Goal: Task Accomplishment & Management: Manage account settings

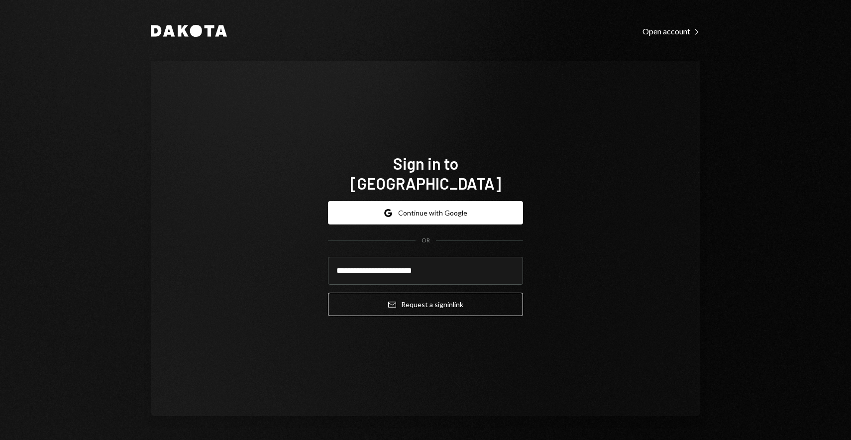
type input "**********"
click at [328, 293] on button "Email Request a sign in link" at bounding box center [425, 304] width 195 height 23
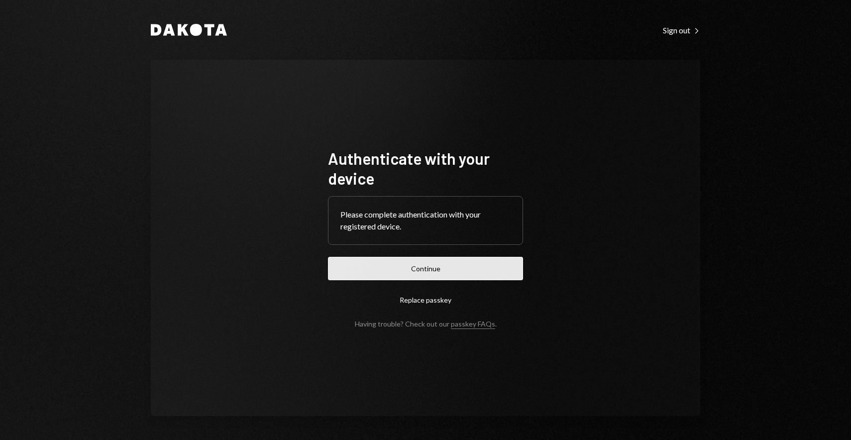
click at [448, 263] on button "Continue" at bounding box center [425, 268] width 195 height 23
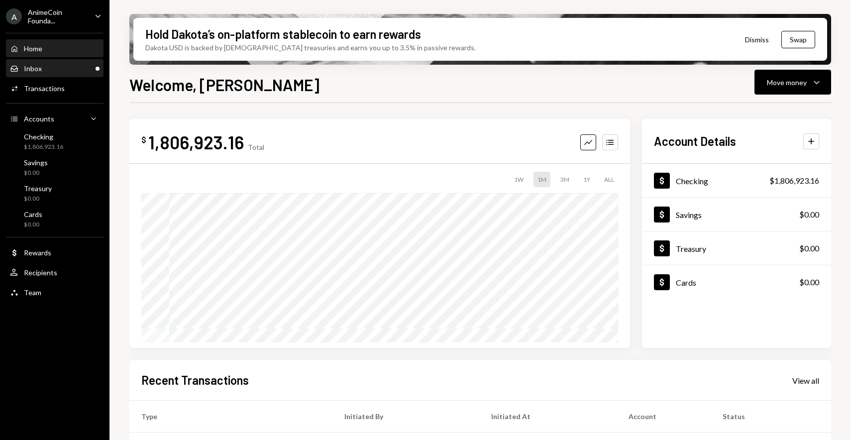
click at [51, 67] on div "Inbox Inbox" at bounding box center [55, 68] width 90 height 9
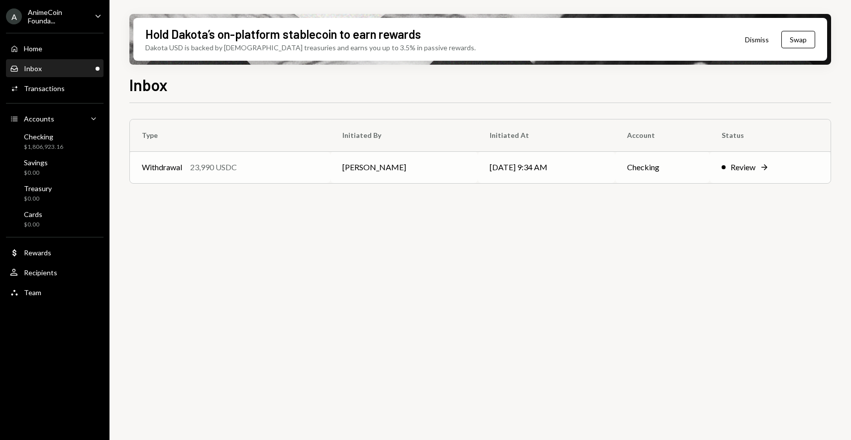
click at [507, 159] on td "[DATE] 9:34 AM" at bounding box center [546, 167] width 137 height 32
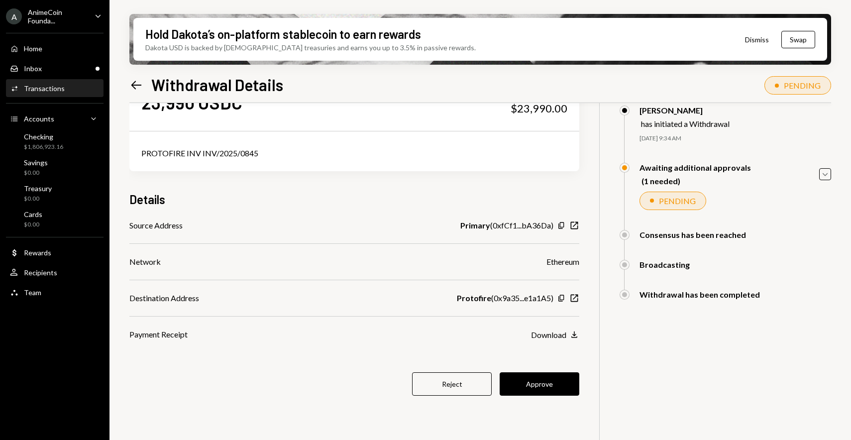
scroll to position [56, 0]
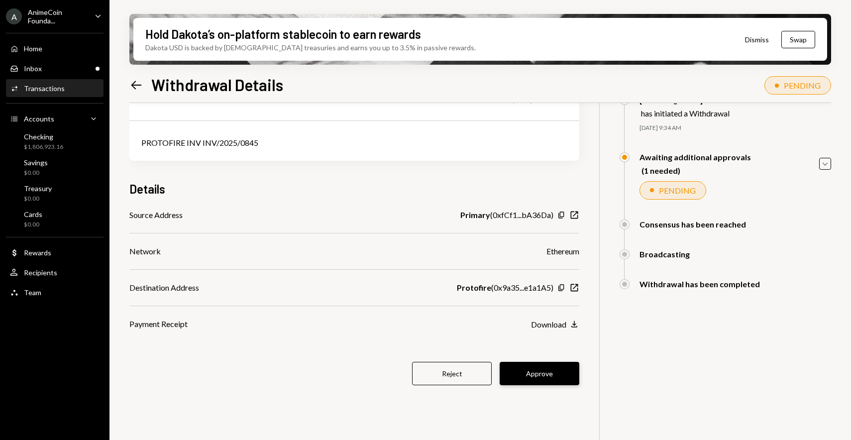
click at [548, 381] on button "Approve" at bounding box center [539, 373] width 80 height 23
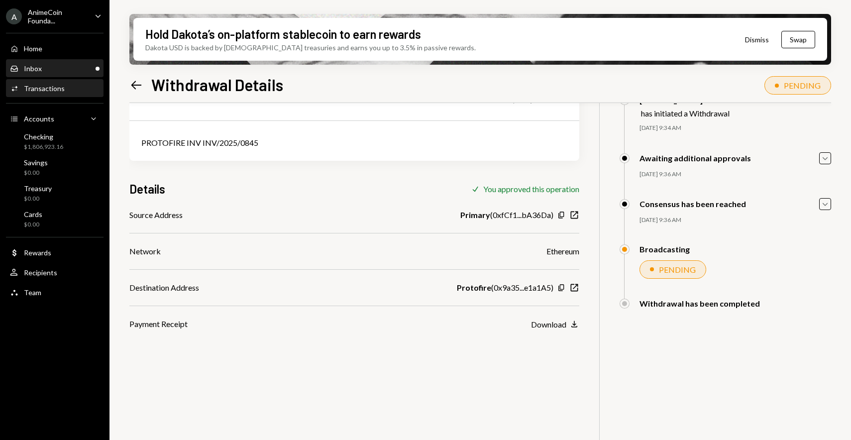
click at [54, 71] on div "Inbox Inbox" at bounding box center [55, 68] width 90 height 9
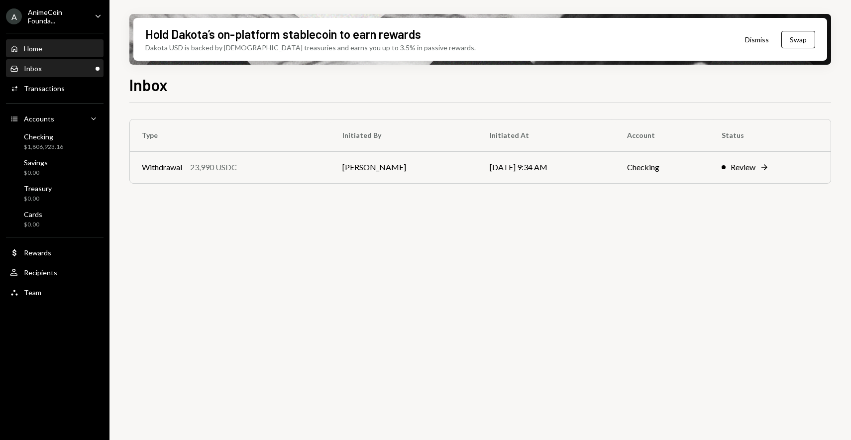
click at [62, 55] on div "Home Home" at bounding box center [55, 48] width 90 height 17
